Goal: Find specific page/section: Find specific page/section

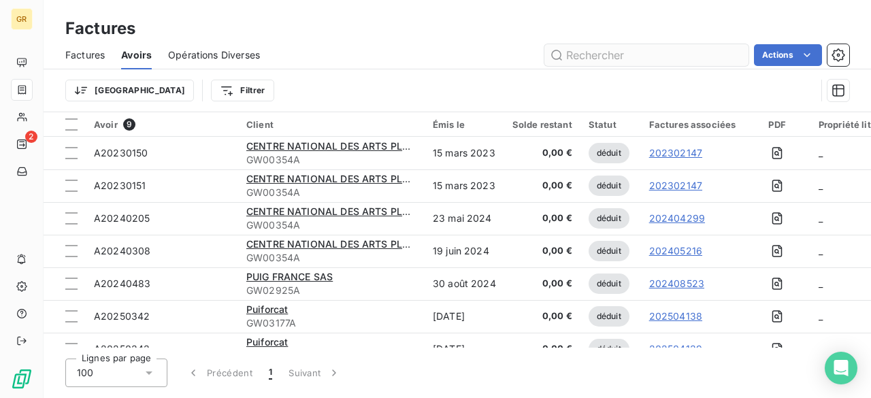
click at [592, 54] on input "text" at bounding box center [646, 55] width 204 height 22
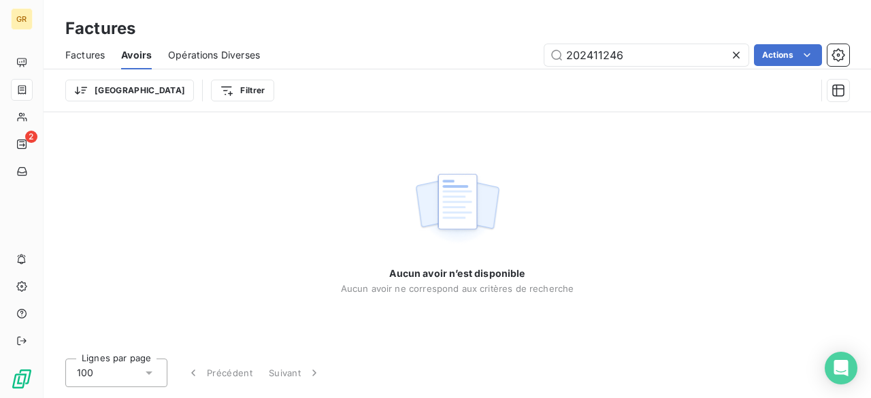
click at [83, 50] on span "Factures" at bounding box center [84, 55] width 39 height 14
type input "202411246"
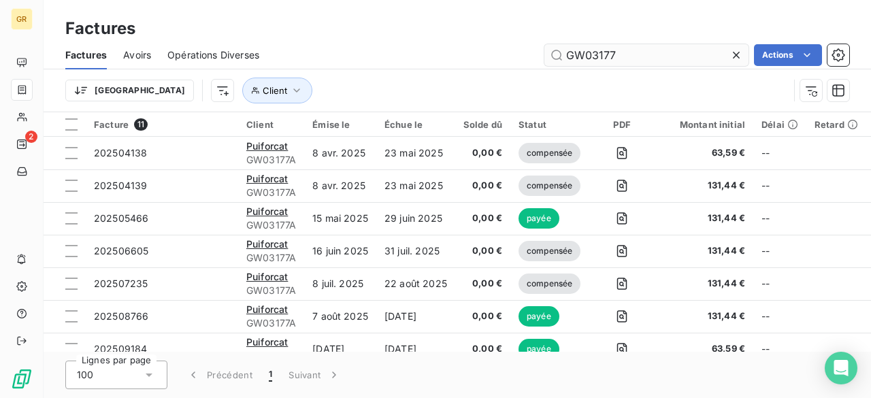
click at [619, 58] on input "GW03177" at bounding box center [646, 55] width 204 height 22
drag, startPoint x: 616, startPoint y: 54, endPoint x: 505, endPoint y: 65, distance: 111.4
click at [505, 65] on div "GW03177 Actions" at bounding box center [563, 55] width 574 height 22
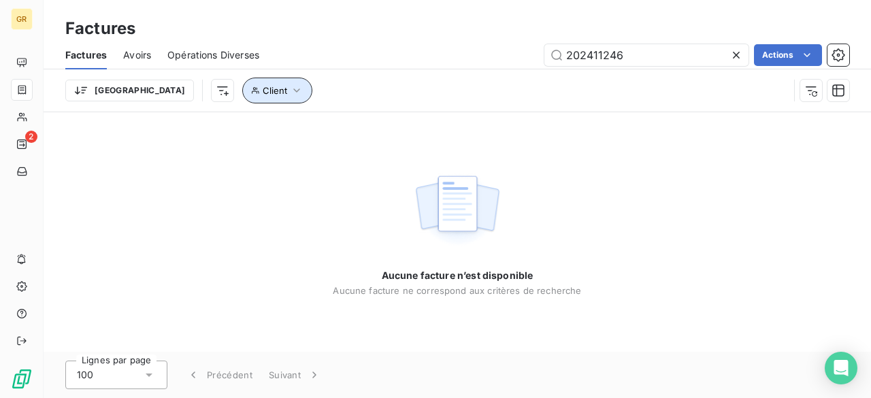
click at [242, 96] on button "Client" at bounding box center [277, 91] width 70 height 26
click at [287, 48] on div "202411246 Actions" at bounding box center [563, 55] width 574 height 22
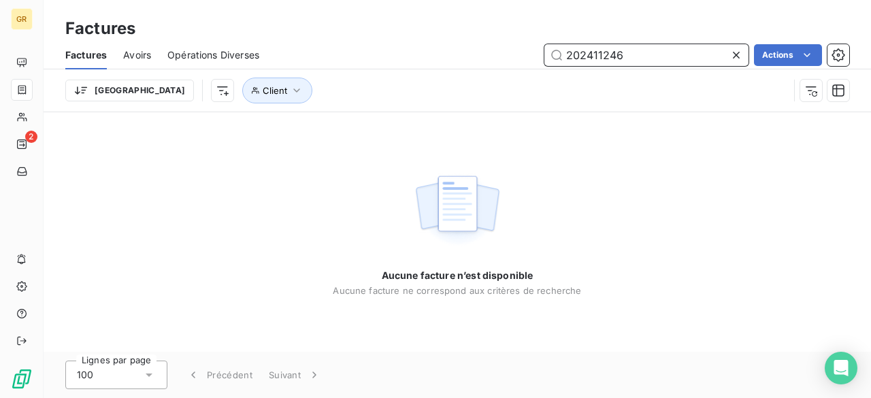
drag, startPoint x: 625, startPoint y: 59, endPoint x: 472, endPoint y: 43, distance: 154.0
click at [472, 43] on div "Factures Avoirs Opérations Diverses 202411246 Actions" at bounding box center [457, 55] width 827 height 29
paste input "507031425"
type input "20250703142"
drag, startPoint x: 644, startPoint y: 46, endPoint x: 536, endPoint y: 48, distance: 107.5
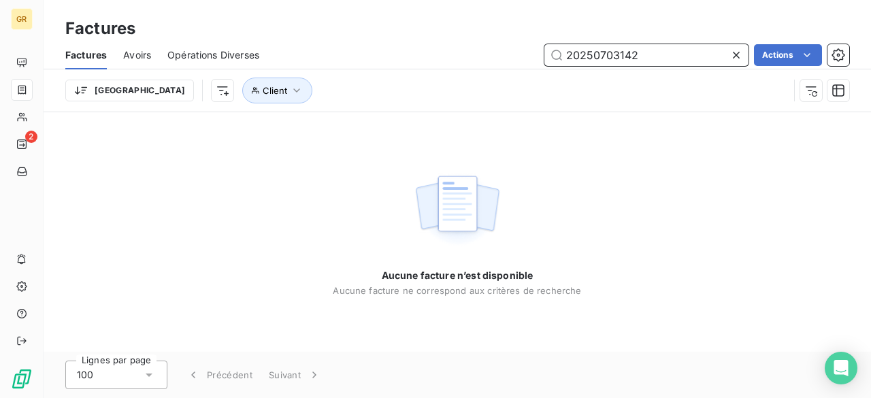
click at [536, 48] on div "20250703142 Actions" at bounding box center [563, 55] width 574 height 22
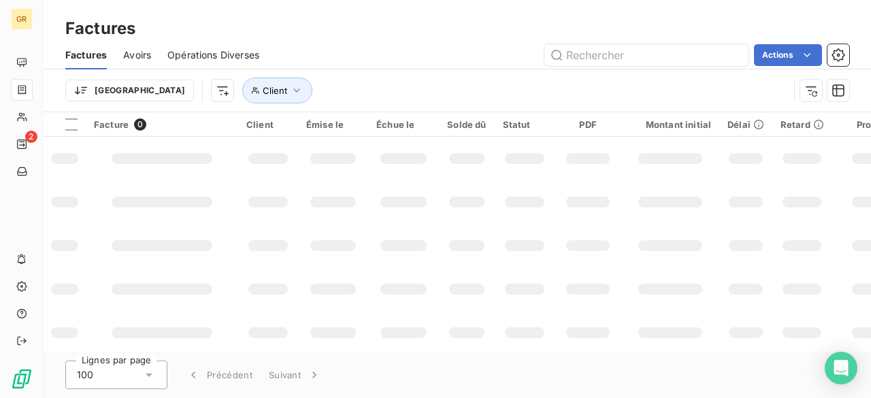
click at [446, 25] on div "Factures" at bounding box center [457, 28] width 827 height 24
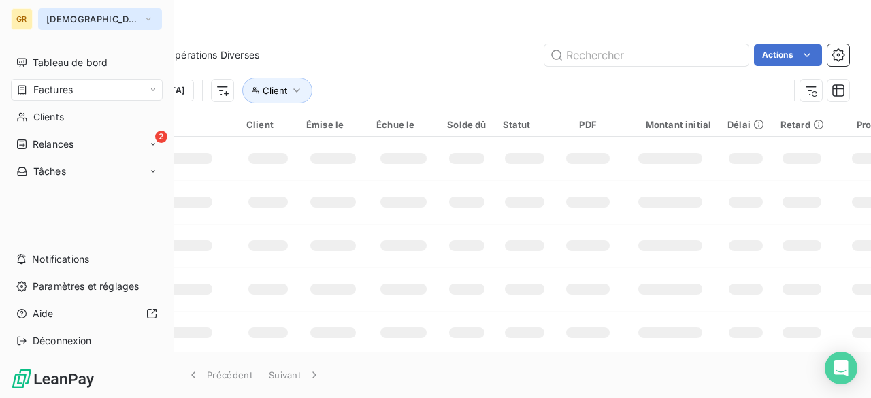
click at [24, 20] on div "GR" at bounding box center [22, 19] width 22 height 22
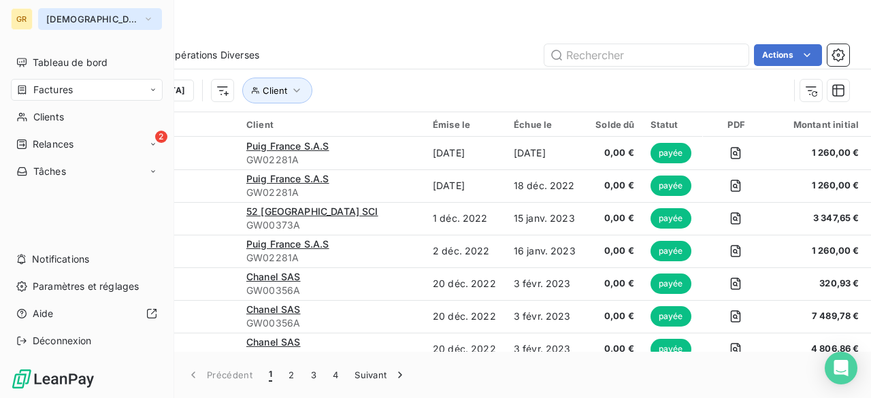
click at [67, 19] on span "[DEMOGRAPHIC_DATA]" at bounding box center [91, 19] width 91 height 11
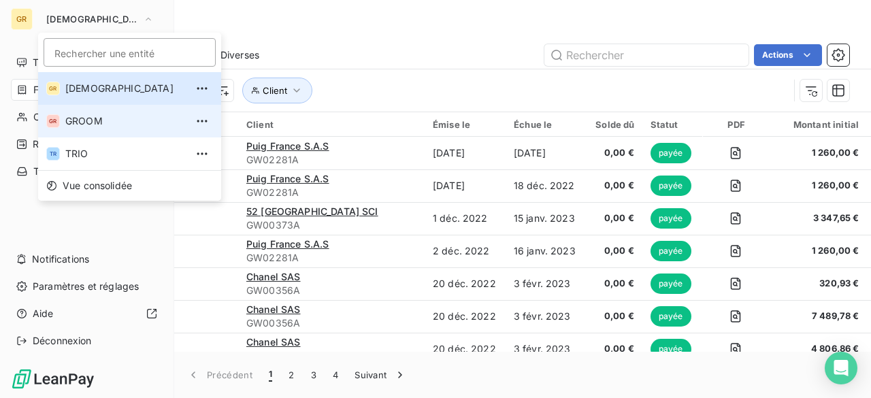
click at [93, 129] on li "GR GROOM" at bounding box center [129, 121] width 183 height 33
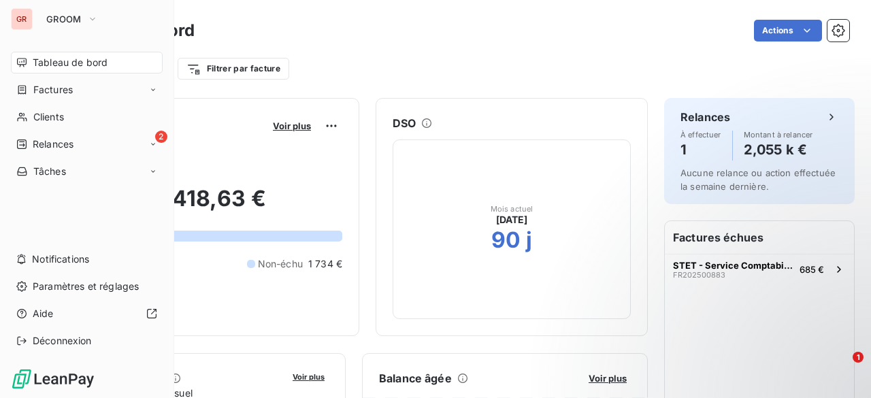
click at [68, 78] on nav "Tableau de bord Factures Clients 2 Relances Tâches" at bounding box center [87, 117] width 152 height 131
click at [71, 86] on div "Factures" at bounding box center [87, 90] width 152 height 22
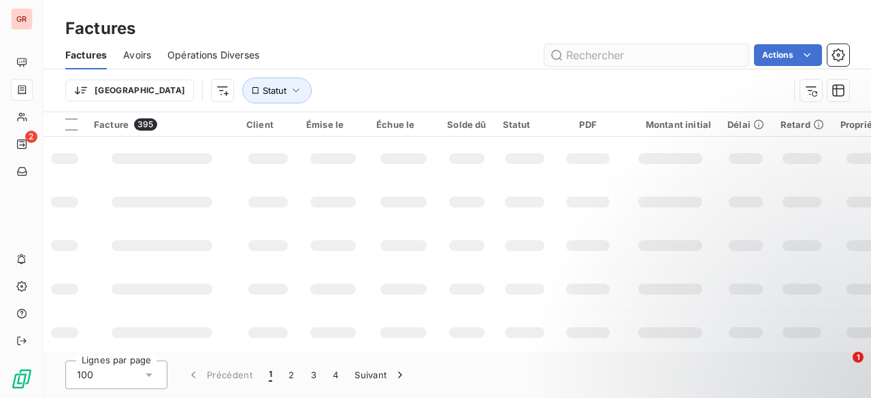
click at [584, 56] on input "text" at bounding box center [646, 55] width 204 height 22
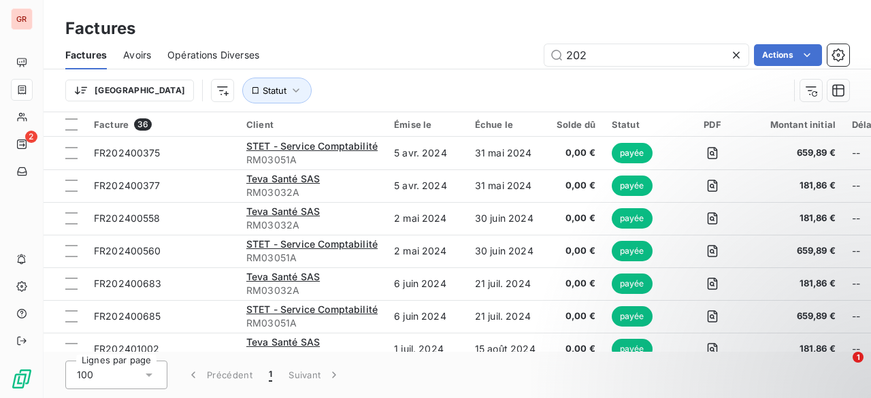
type input "202"
